Goal: Task Accomplishment & Management: Manage account settings

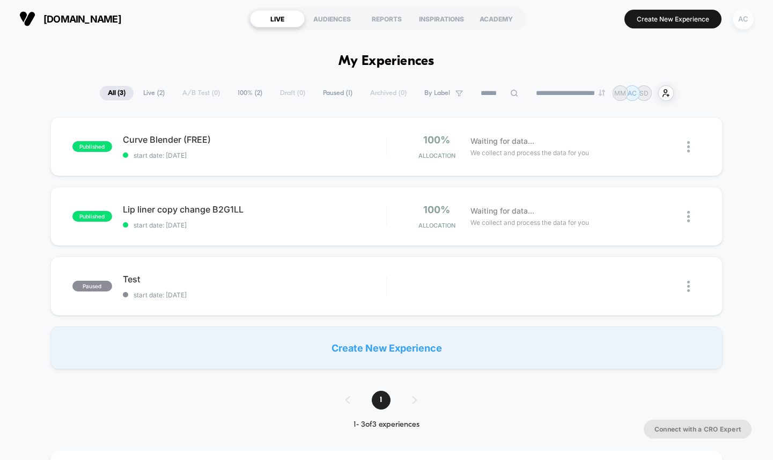
click at [746, 17] on div "AC" at bounding box center [743, 19] width 21 height 21
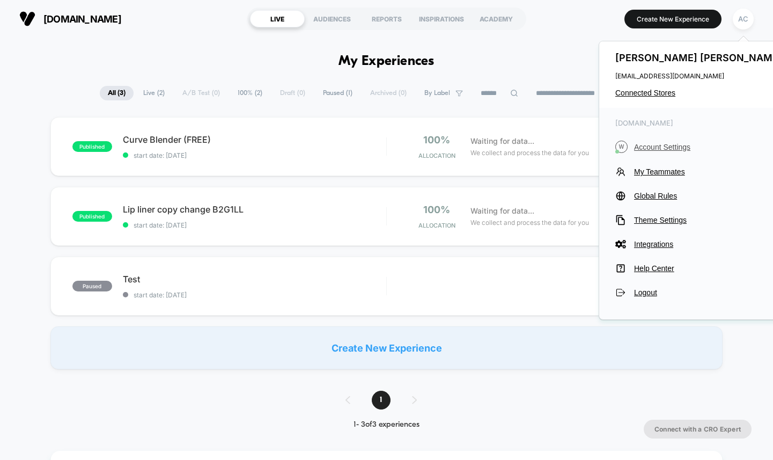
click at [656, 144] on span "Account Settings" at bounding box center [709, 147] width 151 height 9
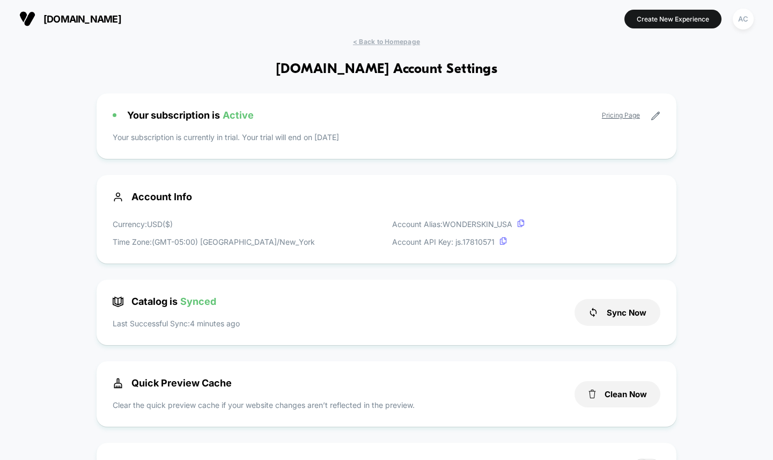
click at [379, 114] on div "Your subscription is Active Pricing Page" at bounding box center [387, 114] width 548 height 11
click at [380, 40] on span "< Back to Homepage" at bounding box center [386, 42] width 67 height 8
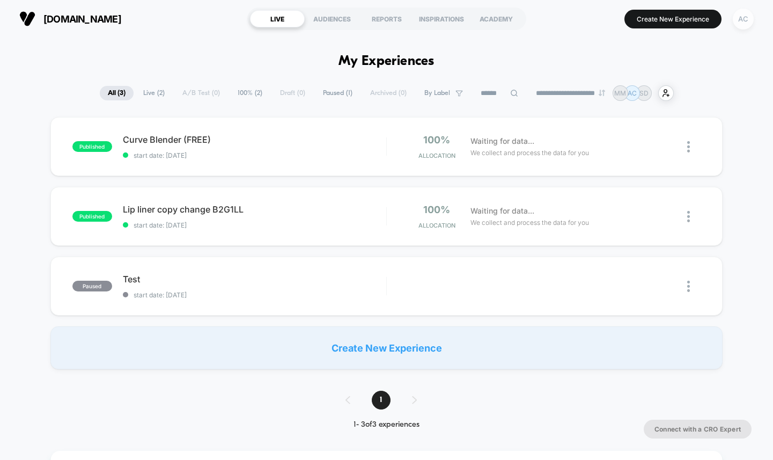
click at [738, 19] on div "AC" at bounding box center [743, 19] width 21 height 21
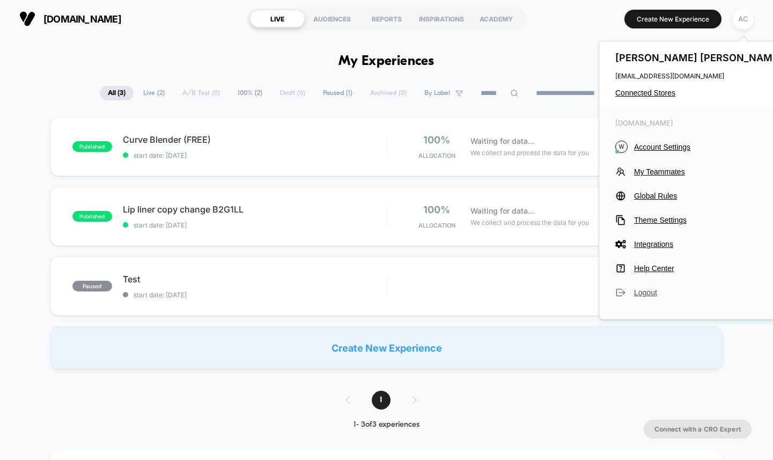
click at [649, 290] on span "Logout" at bounding box center [709, 292] width 151 height 9
